Goal: Task Accomplishment & Management: Manage account settings

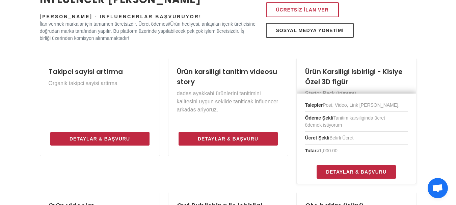
scroll to position [303, 0]
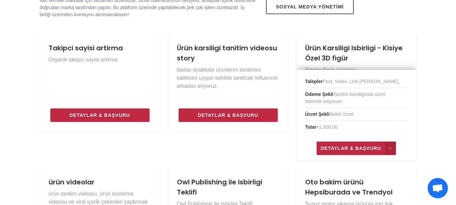
click at [388, 148] on icon at bounding box center [390, 147] width 11 height 13
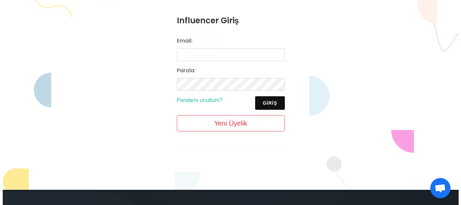
scroll to position [101, 0]
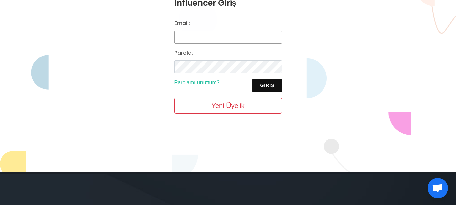
click at [199, 38] on input "Email:" at bounding box center [228, 37] width 108 height 13
type input "sevgigul211@gmail.com"
click at [280, 86] on button "Giriş" at bounding box center [266, 85] width 29 height 13
